Goal: Browse casually: Explore the website without a specific task or goal

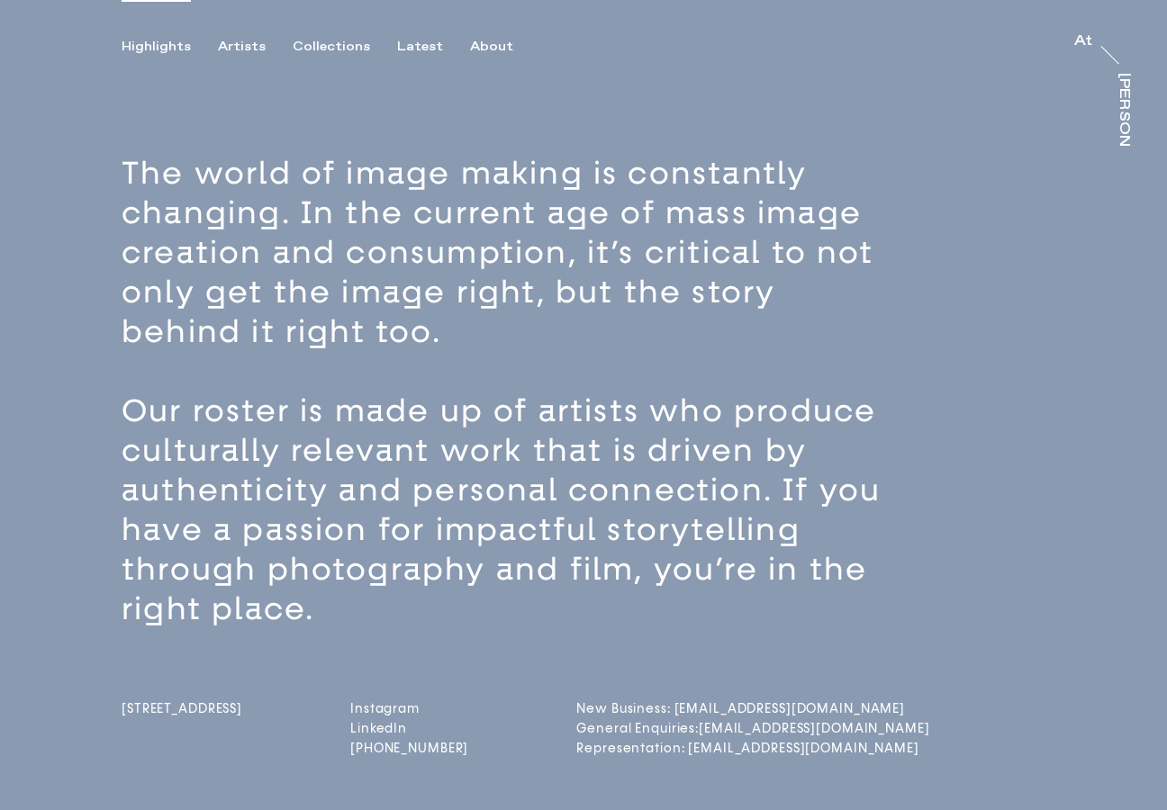
click at [167, 47] on div "Highlights" at bounding box center [156, 47] width 69 height 16
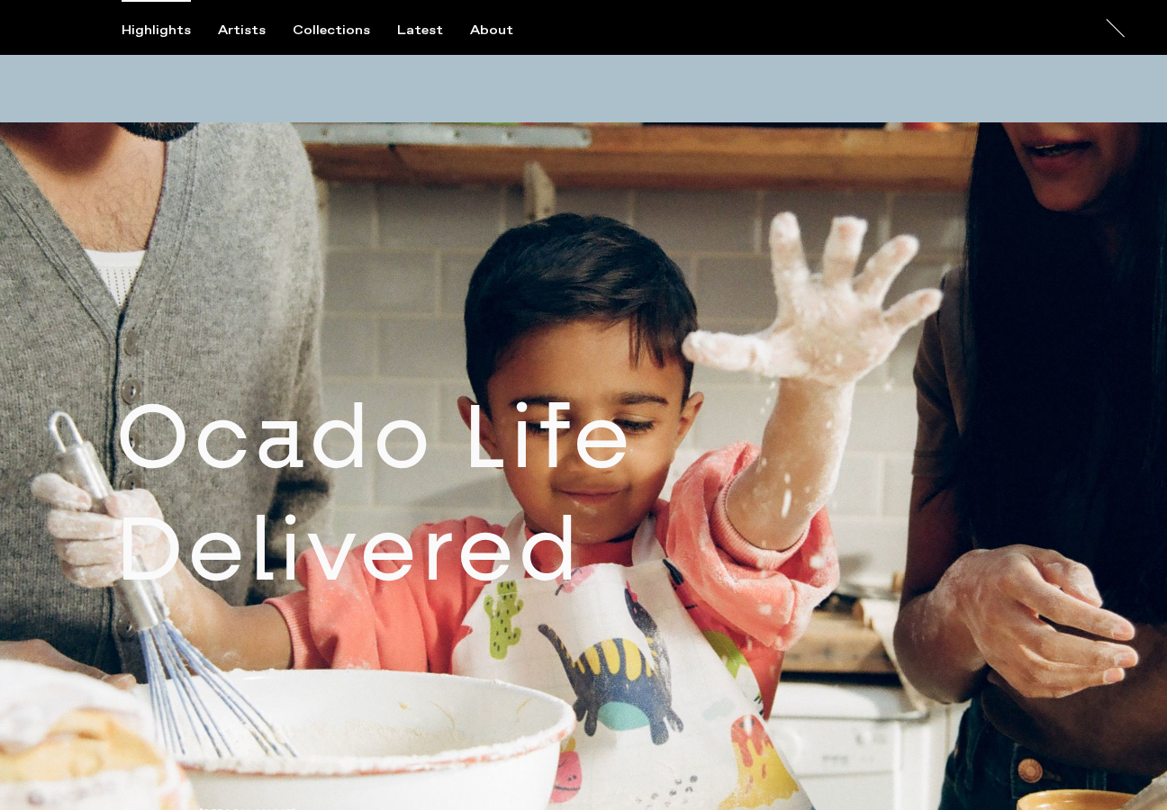
scroll to position [646, 0]
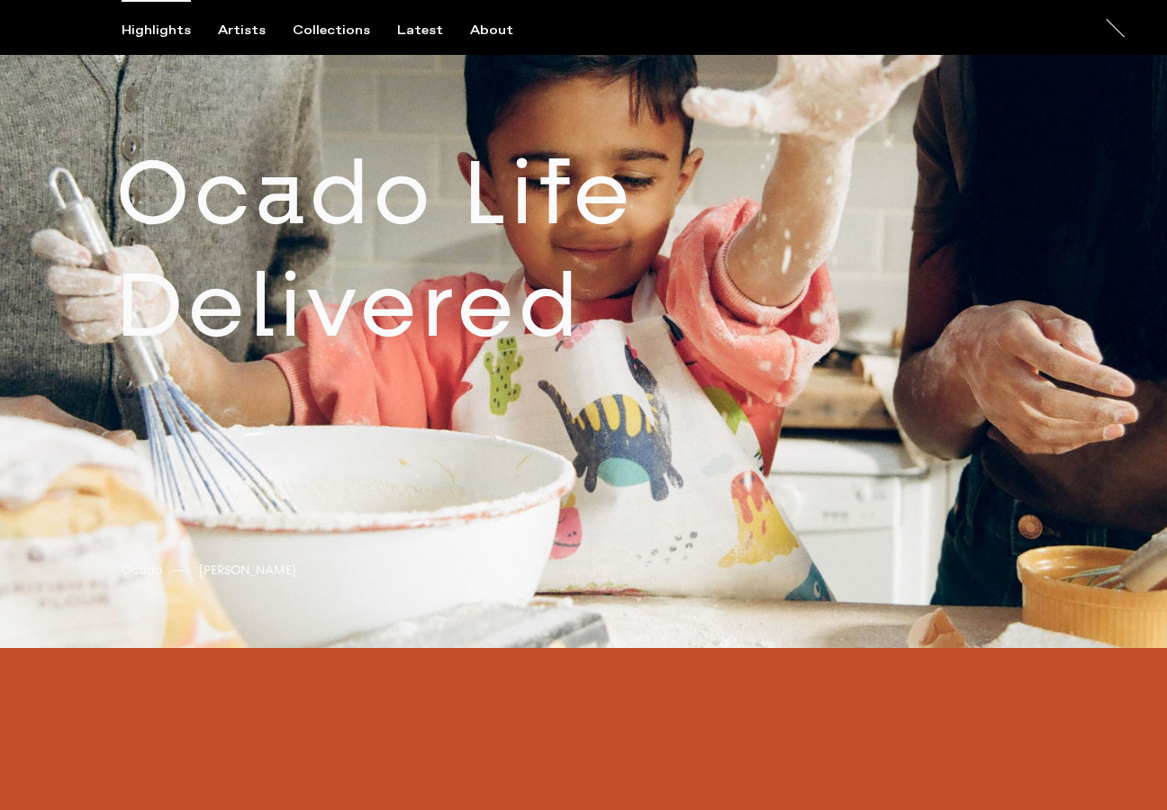
click at [510, 285] on link at bounding box center [583, 263] width 1167 height 770
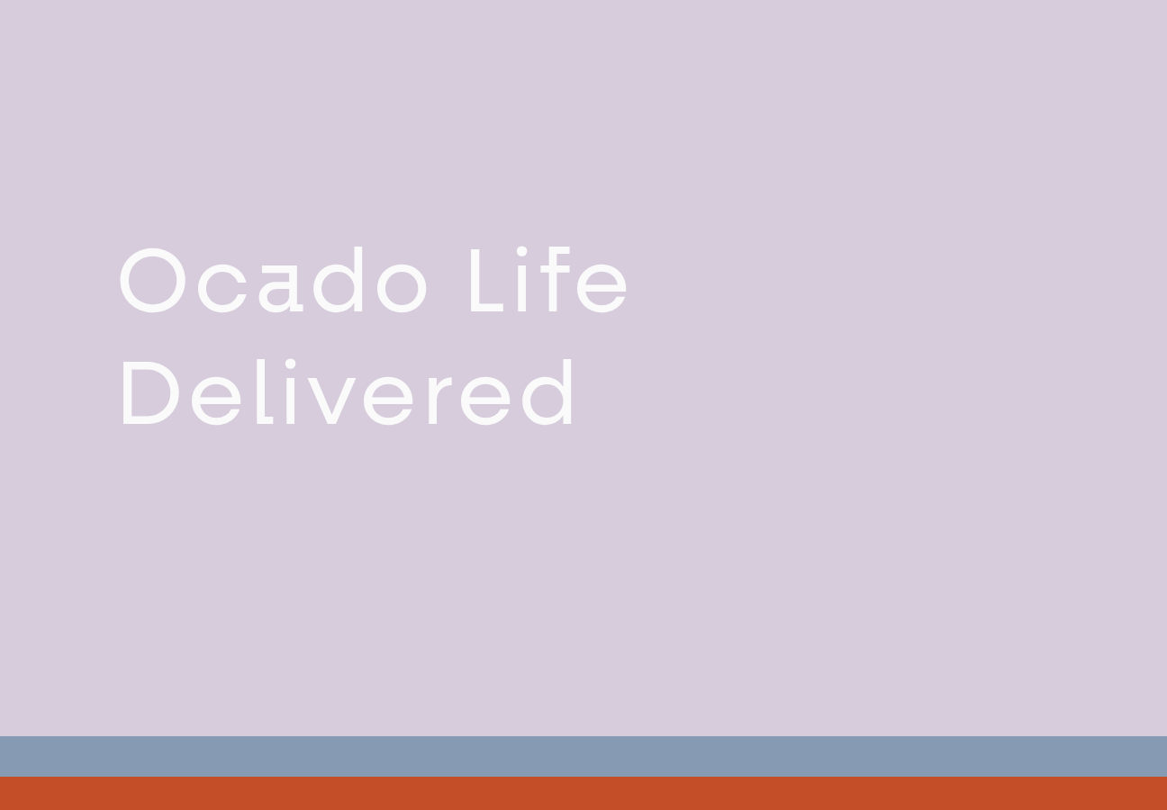
scroll to position [770, 0]
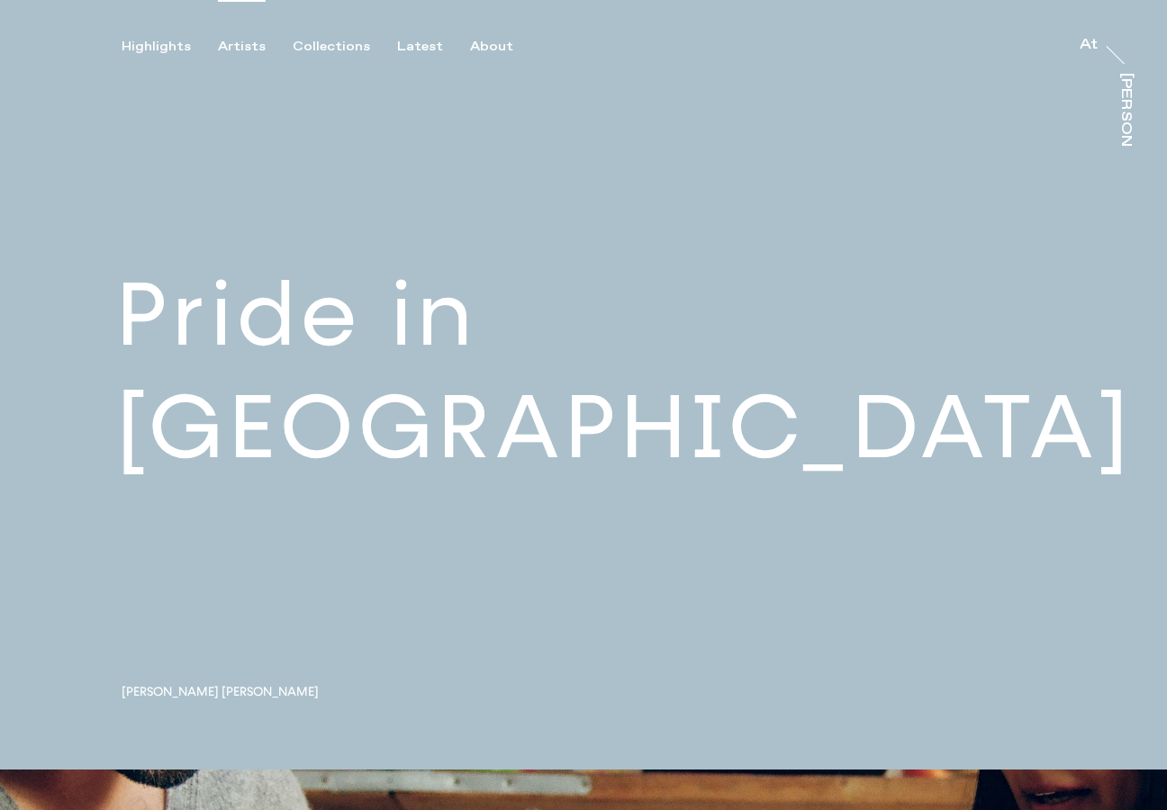
click at [237, 47] on div "Artists" at bounding box center [242, 47] width 48 height 16
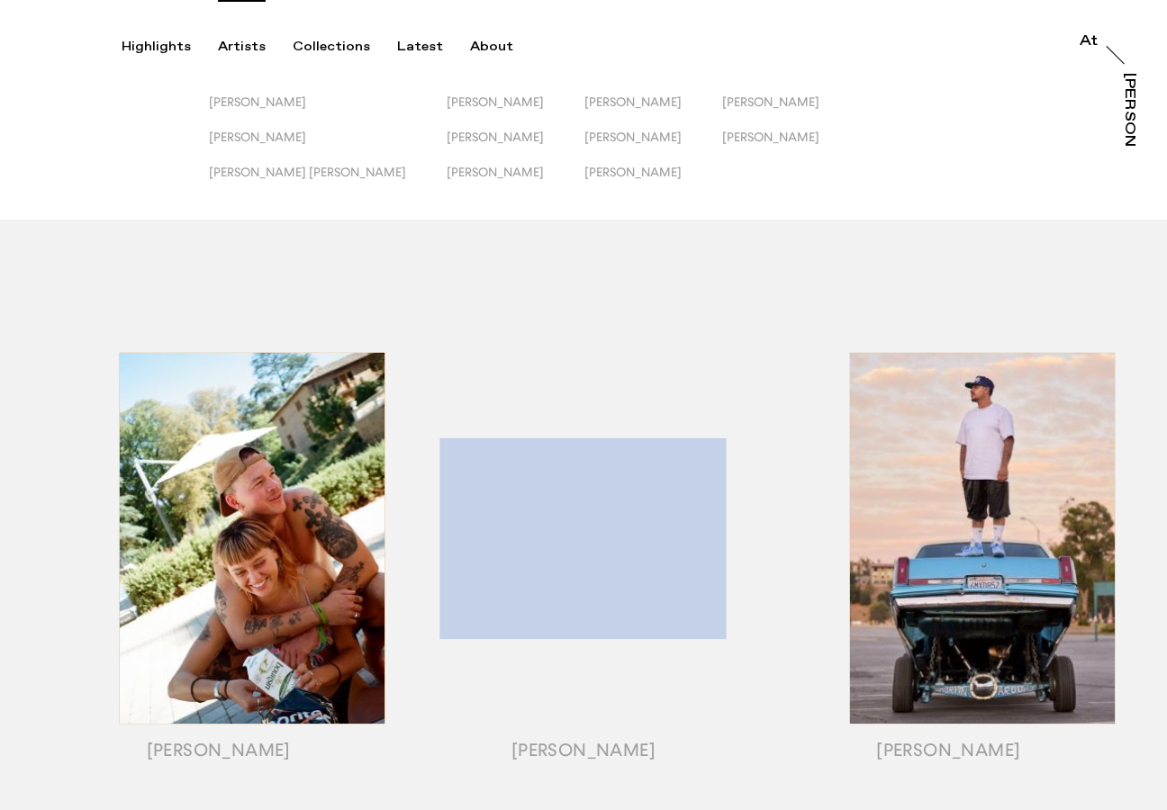
click at [346, 30] on div "Highlights Artists Collections Latest About At At Trayler" at bounding box center [586, 27] width 1172 height 55
click at [333, 46] on div "Collections" at bounding box center [331, 47] width 77 height 16
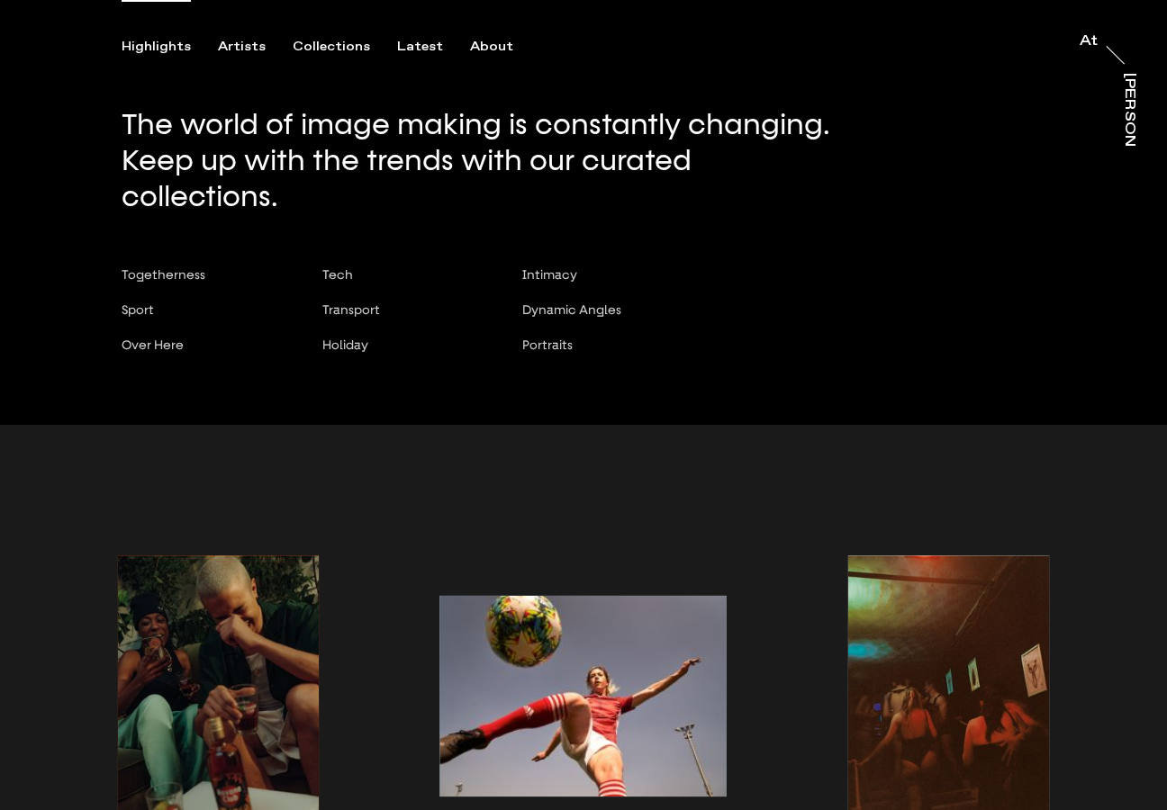
click at [158, 44] on div "Highlights" at bounding box center [156, 47] width 69 height 16
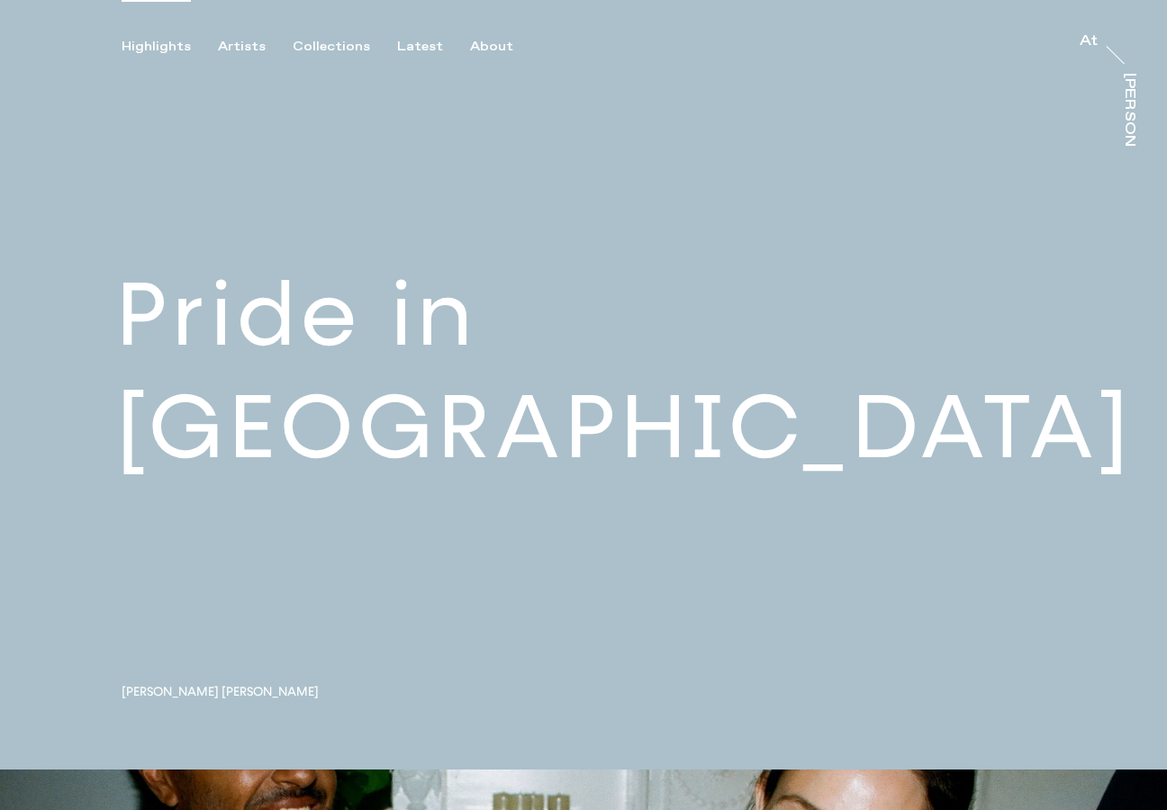
click at [1127, 96] on div "[PERSON_NAME]" at bounding box center [1129, 142] width 14 height 139
click at [1134, 67] on link at bounding box center [583, 385] width 1167 height 770
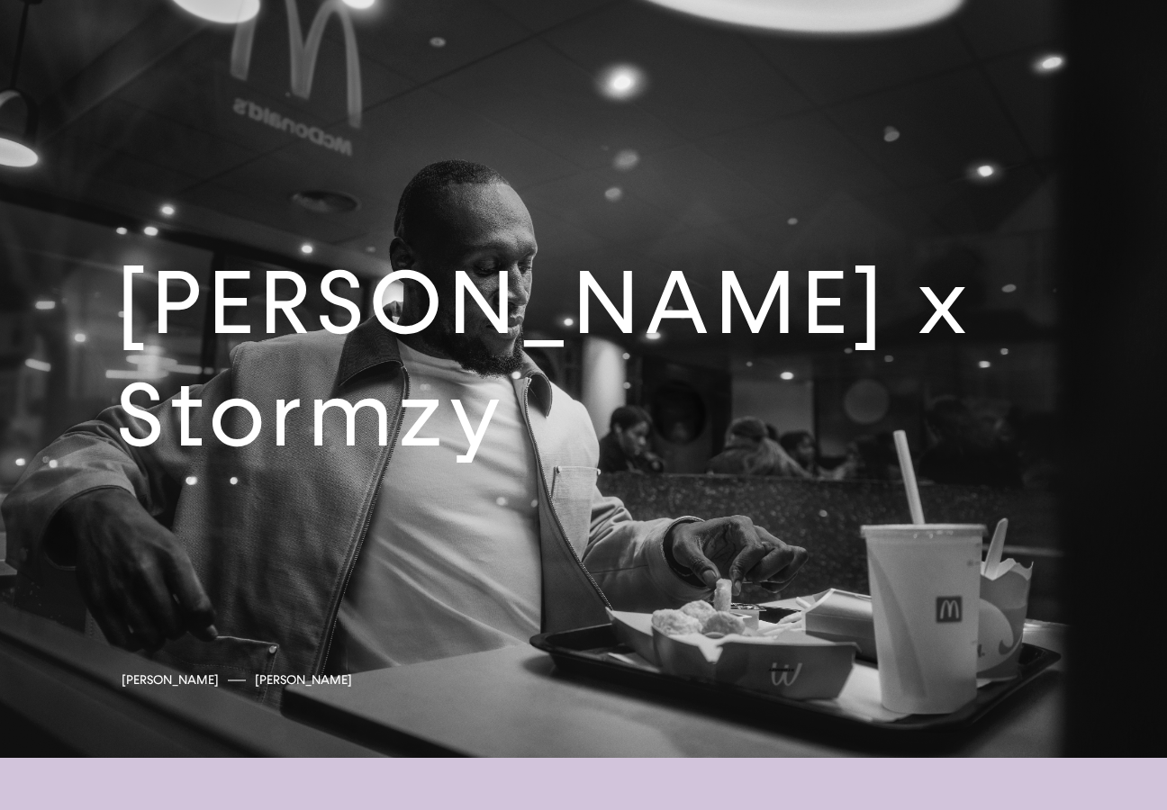
scroll to position [3863, 0]
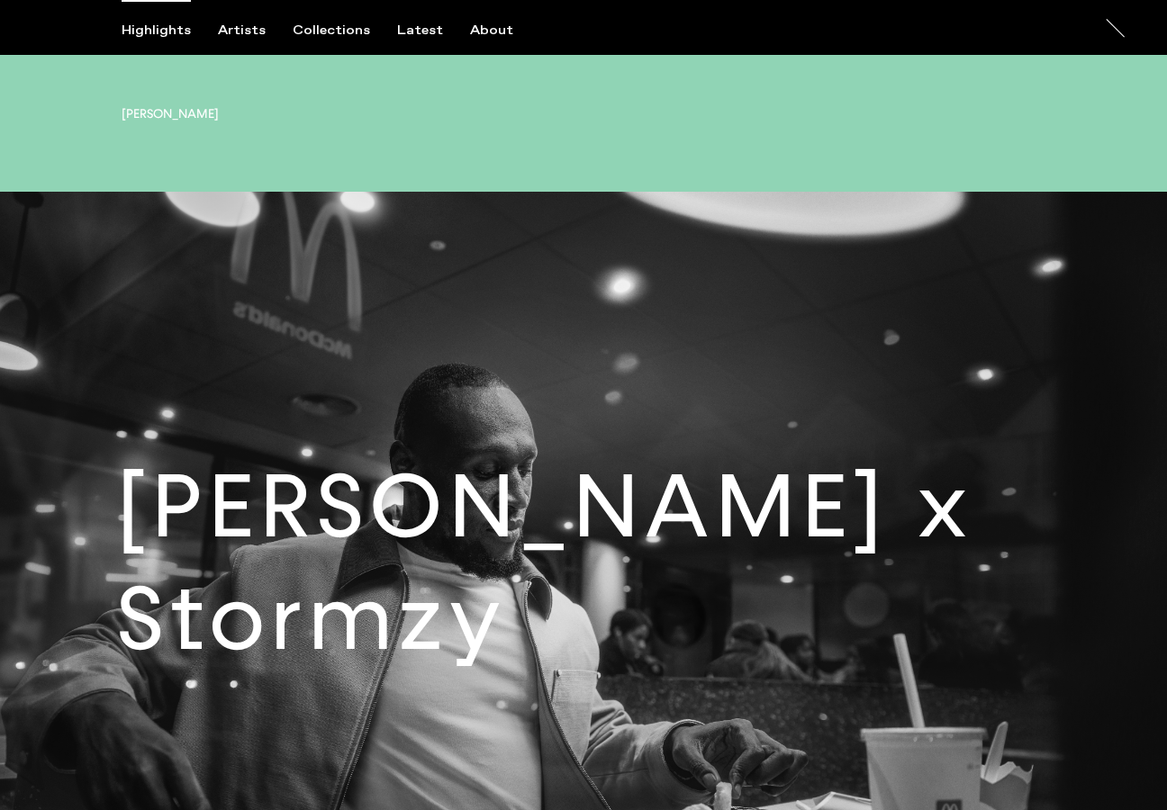
click at [640, 453] on link at bounding box center [583, 577] width 1167 height 770
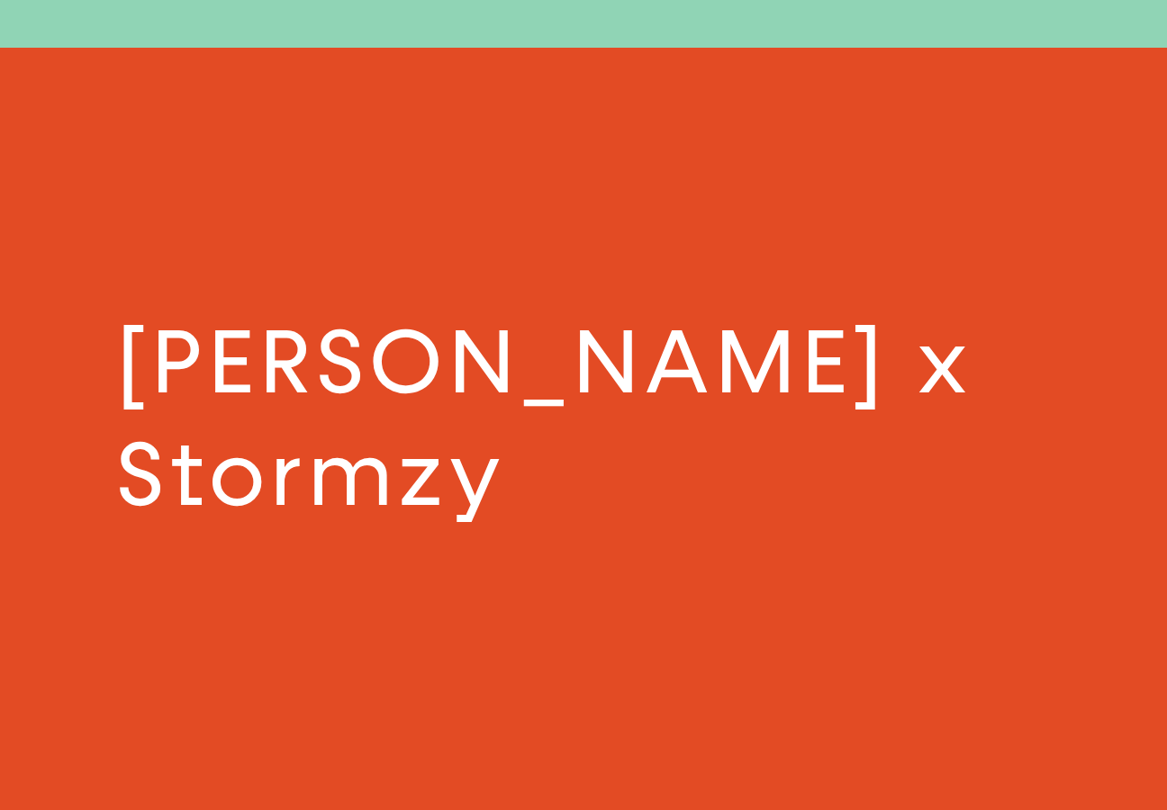
scroll to position [3849, 0]
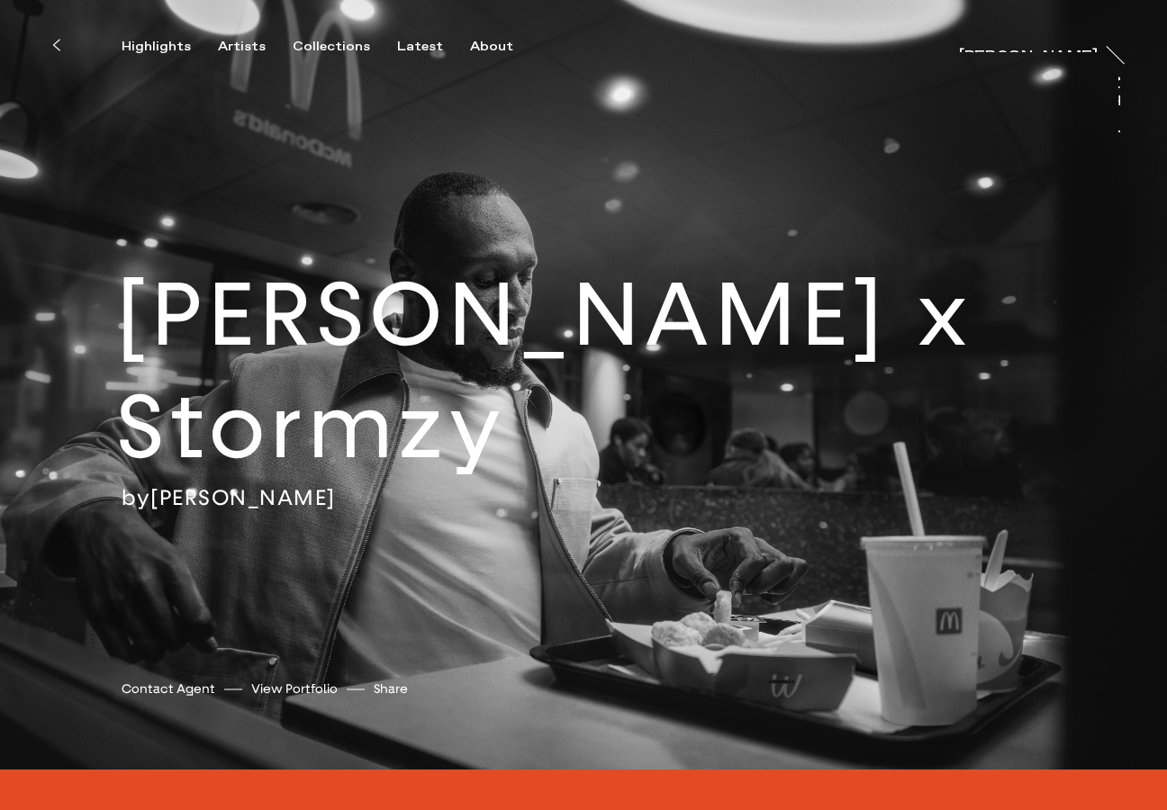
click at [479, 330] on h2 "[PERSON_NAME] x Stormzy" at bounding box center [641, 371] width 1051 height 225
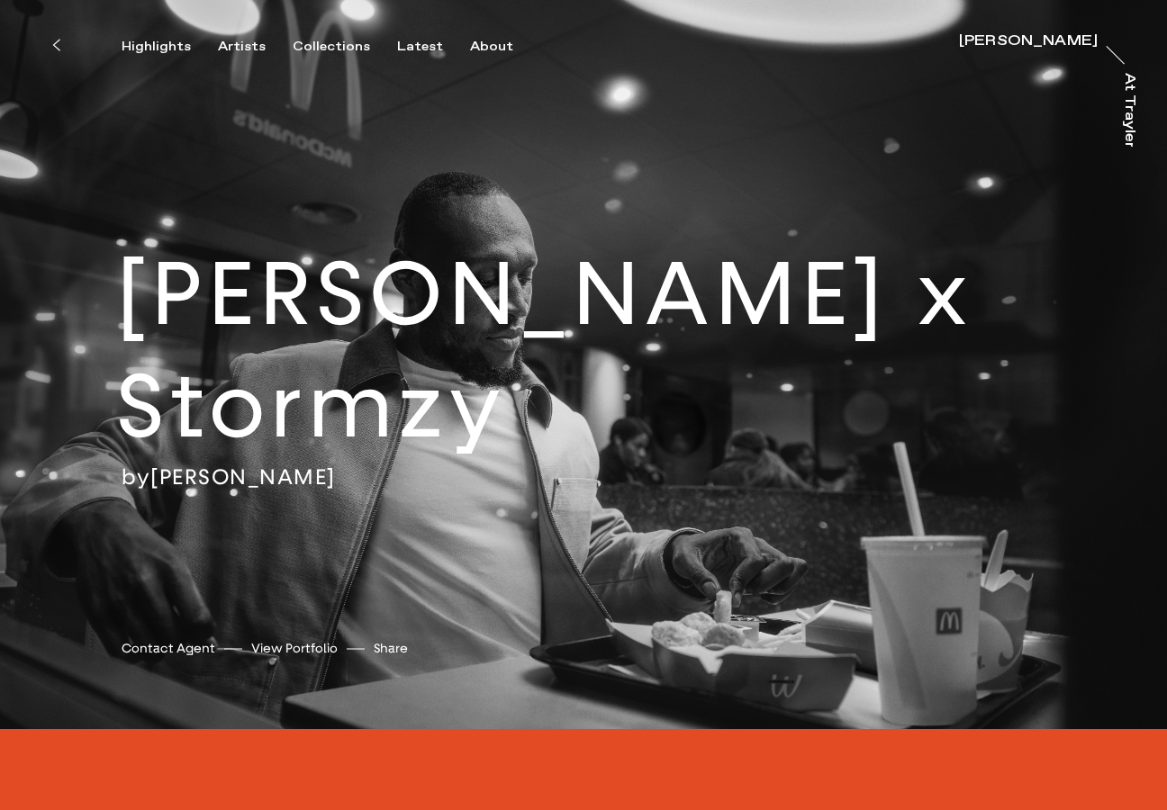
click at [358, 366] on h2 "[PERSON_NAME] x Stormzy" at bounding box center [641, 351] width 1051 height 225
click at [384, 652] on button "Share" at bounding box center [391, 649] width 34 height 24
click at [251, 416] on h2 "[PERSON_NAME] x Stormzy" at bounding box center [641, 351] width 1051 height 225
click at [357, 360] on h2 "[PERSON_NAME] x Stormzy" at bounding box center [641, 351] width 1051 height 225
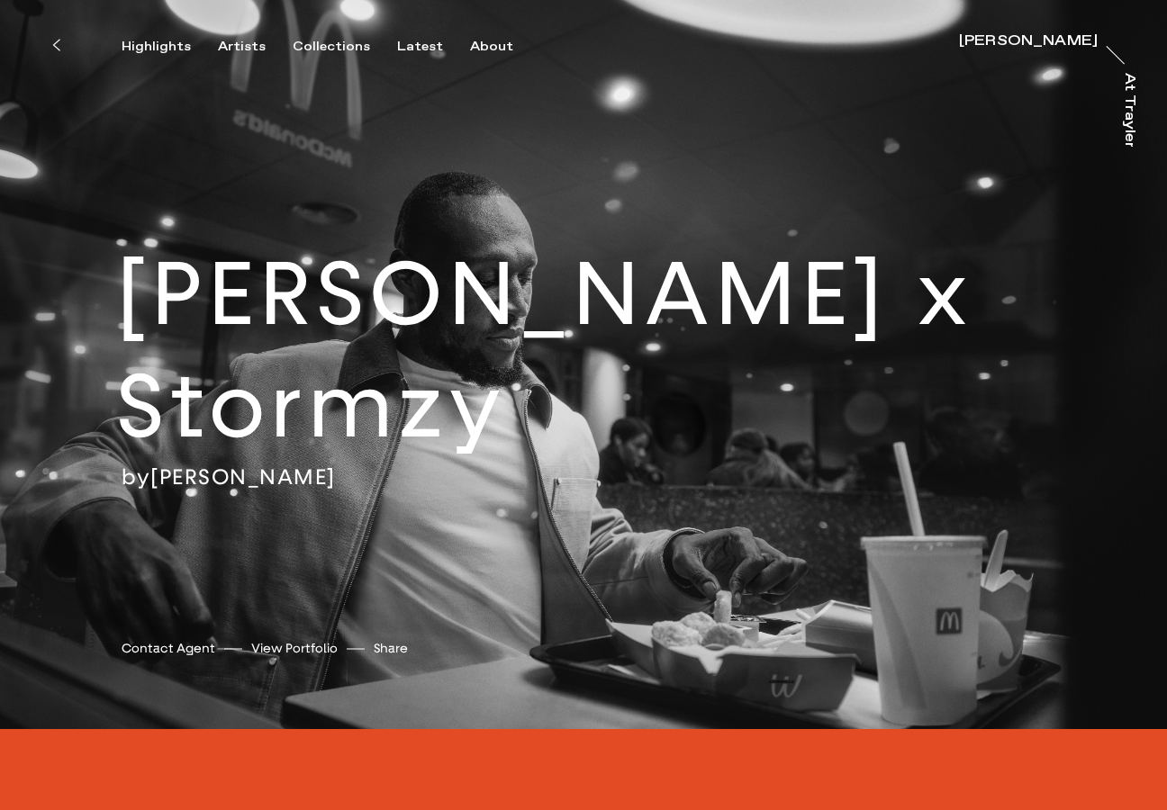
drag, startPoint x: 357, startPoint y: 360, endPoint x: 454, endPoint y: 345, distance: 97.5
click at [364, 359] on h2 "[PERSON_NAME] x Stormzy" at bounding box center [641, 351] width 1051 height 225
click at [550, 305] on h2 "[PERSON_NAME] x Stormzy" at bounding box center [641, 351] width 1051 height 225
click at [504, 421] on h2 "[PERSON_NAME] x Stormzy" at bounding box center [641, 351] width 1051 height 225
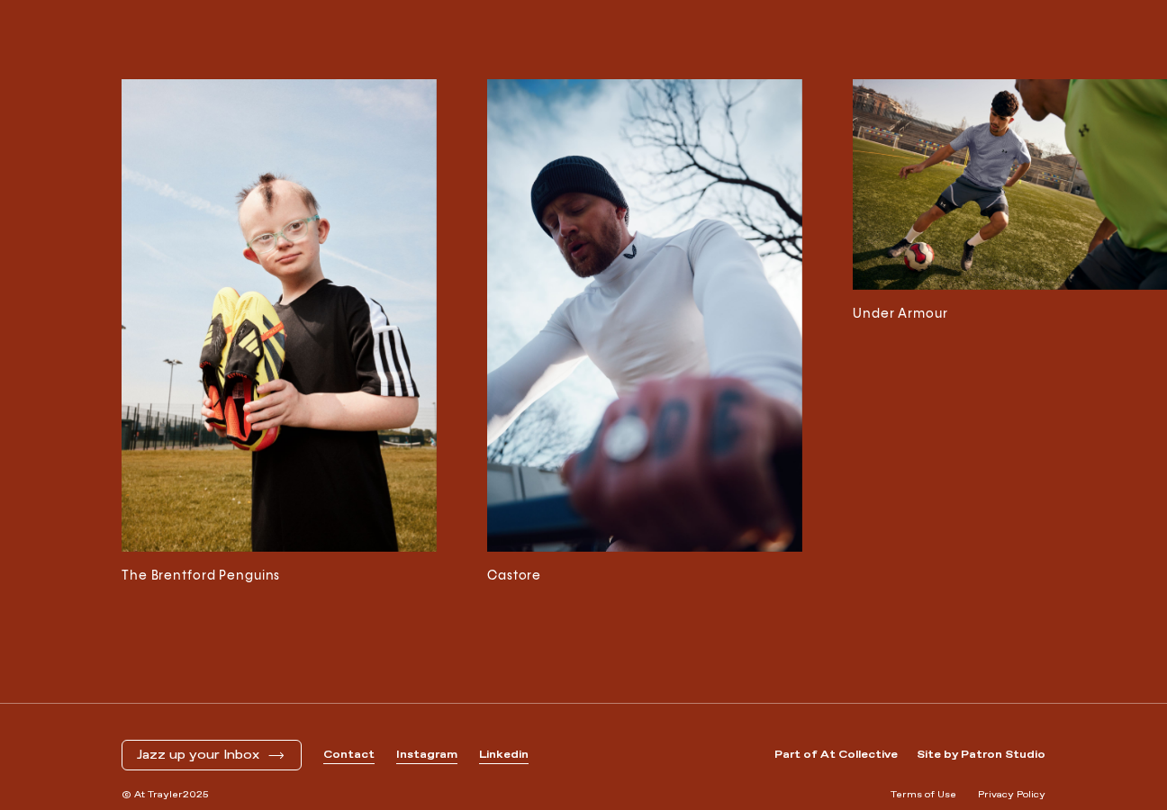
scroll to position [4414, 0]
